Goal: Navigation & Orientation: Go to known website

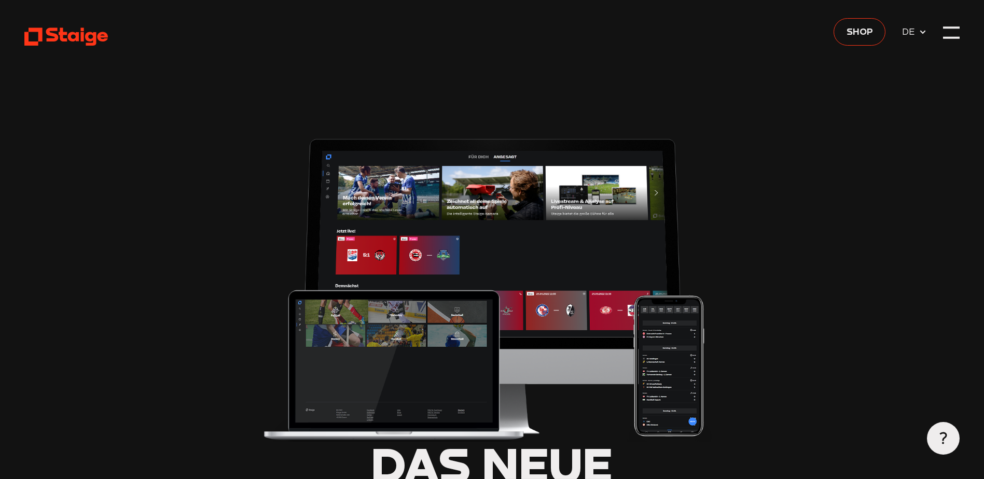
type input "0.8"
click at [947, 26] on div at bounding box center [951, 27] width 16 height 2
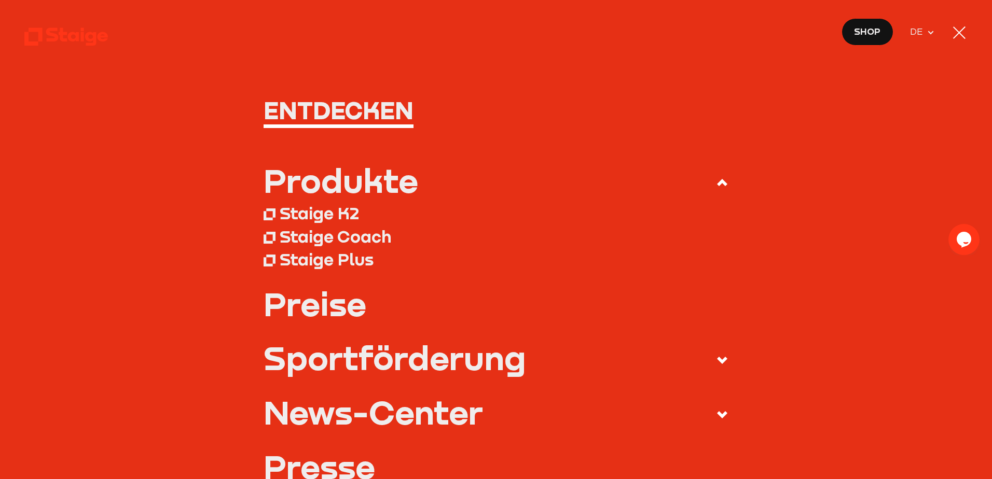
click at [970, 32] on nav "Entdecken Produkte Staige K2 Staige Coach Staige Plus Preise Blog FAQ" at bounding box center [496, 239] width 992 height 479
click at [963, 30] on div at bounding box center [959, 32] width 12 height 12
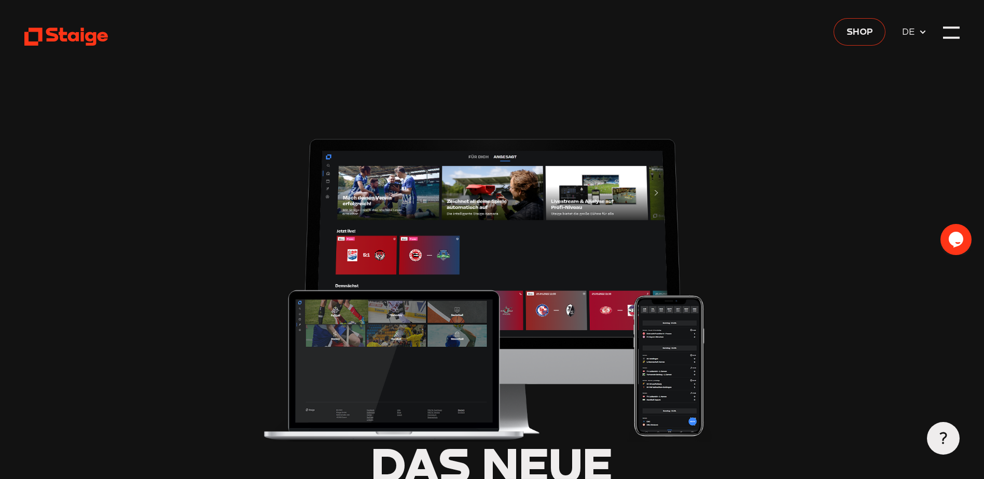
click at [845, 30] on link "Shop" at bounding box center [860, 31] width 52 height 27
type input "0.8"
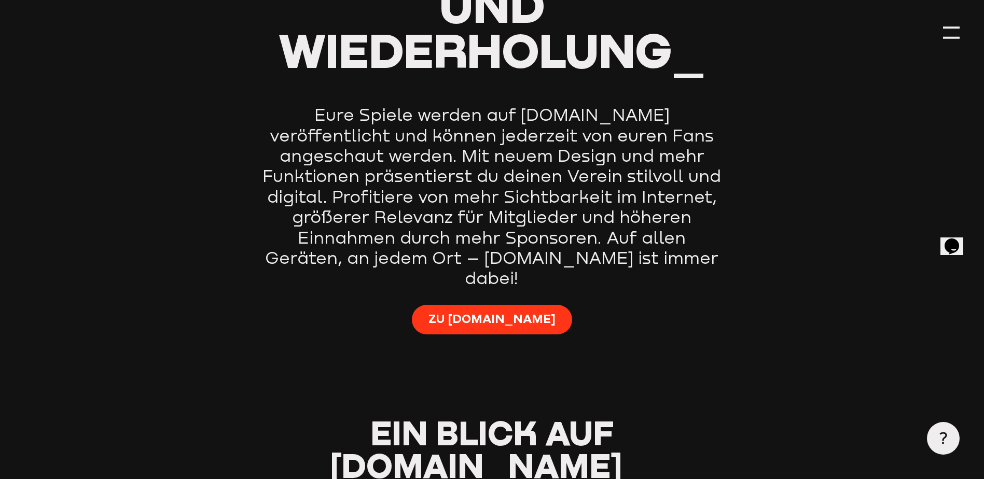
scroll to position [778, 0]
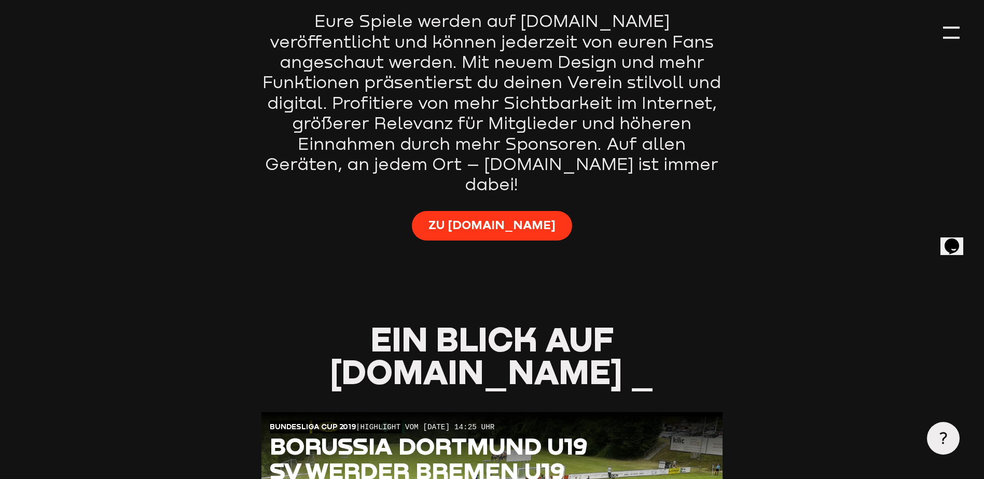
click at [529, 211] on div "Zu [DOMAIN_NAME]" at bounding box center [491, 234] width 461 height 46
click at [522, 217] on span "Zu [DOMAIN_NAME]" at bounding box center [492, 225] width 127 height 16
